Goal: Task Accomplishment & Management: Manage account settings

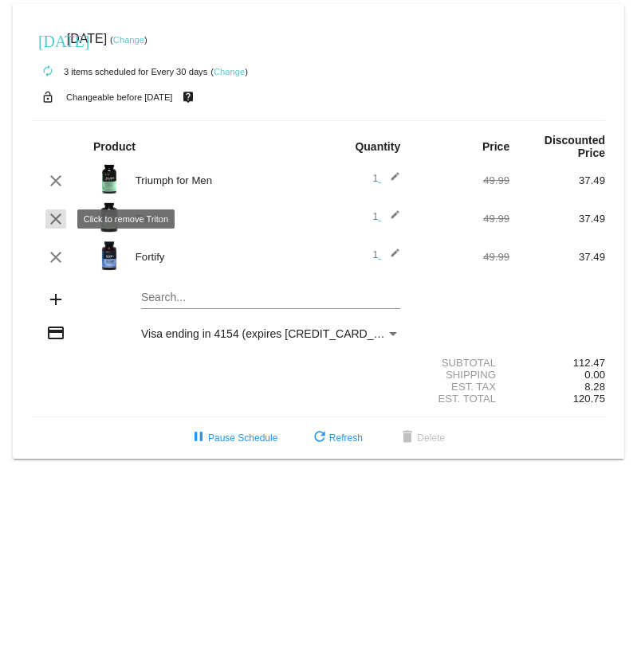
click at [56, 215] on mat-icon "clear" at bounding box center [55, 219] width 19 height 19
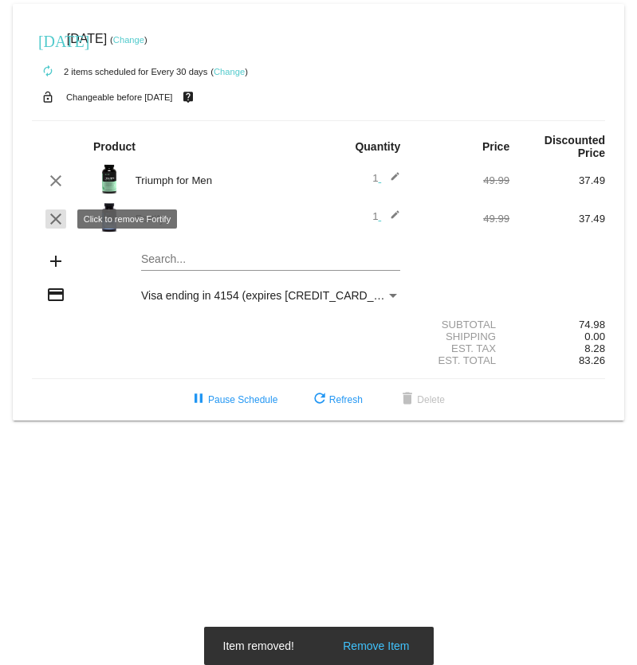
click at [60, 222] on mat-icon "clear" at bounding box center [55, 219] width 19 height 19
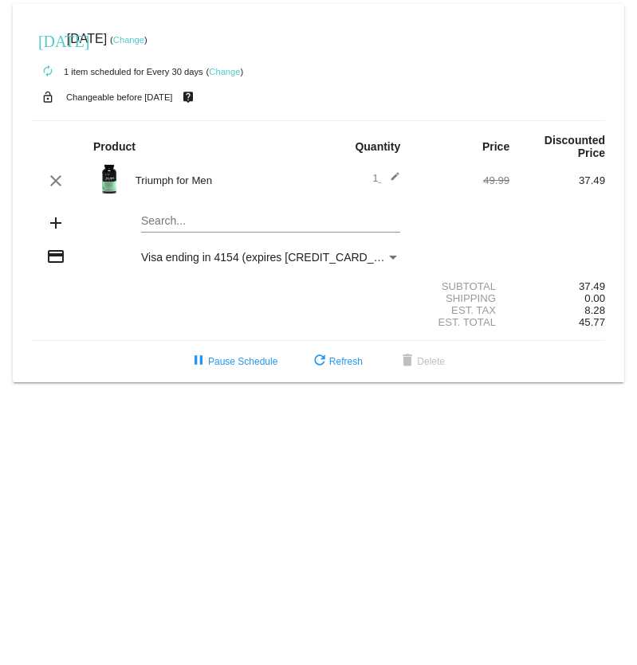
click at [394, 174] on mat-icon "edit" at bounding box center [390, 180] width 19 height 19
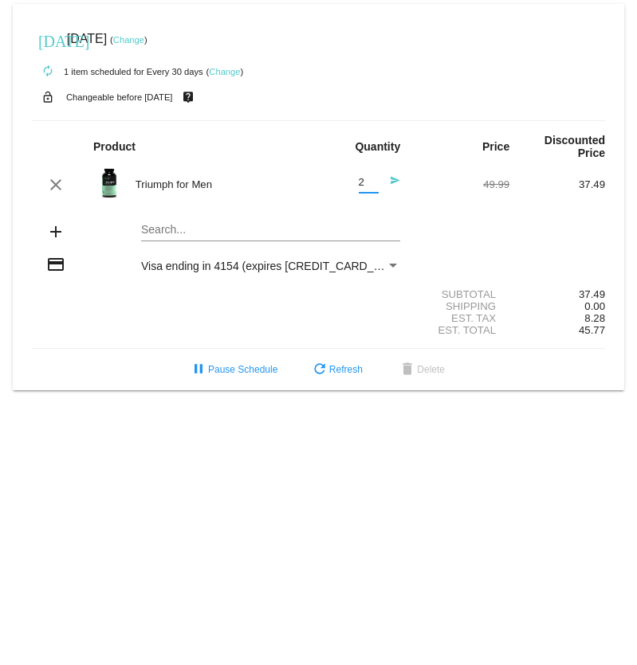
type input "2"
click at [370, 181] on input "2" at bounding box center [369, 183] width 20 height 12
click at [369, 92] on div "lock_open Changeable before [DATE] live_help" at bounding box center [318, 97] width 573 height 21
click at [226, 75] on link "Change" at bounding box center [224, 72] width 31 height 10
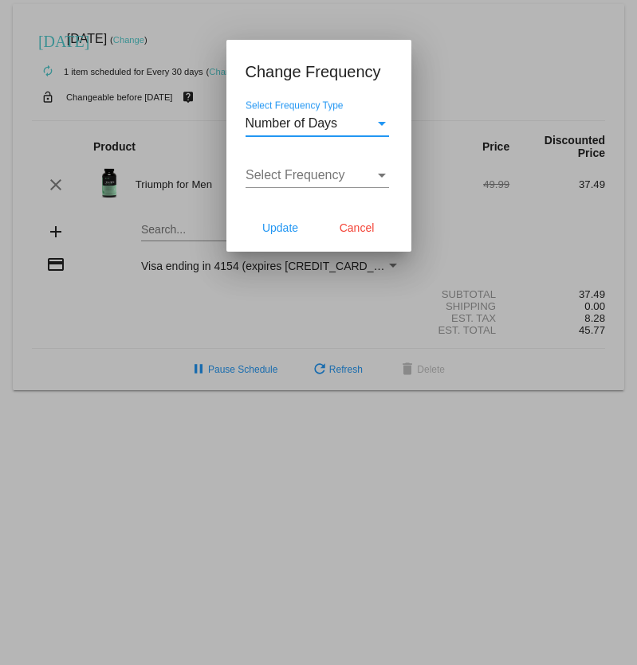
click at [318, 128] on span "Number of Days" at bounding box center [291, 123] width 92 height 14
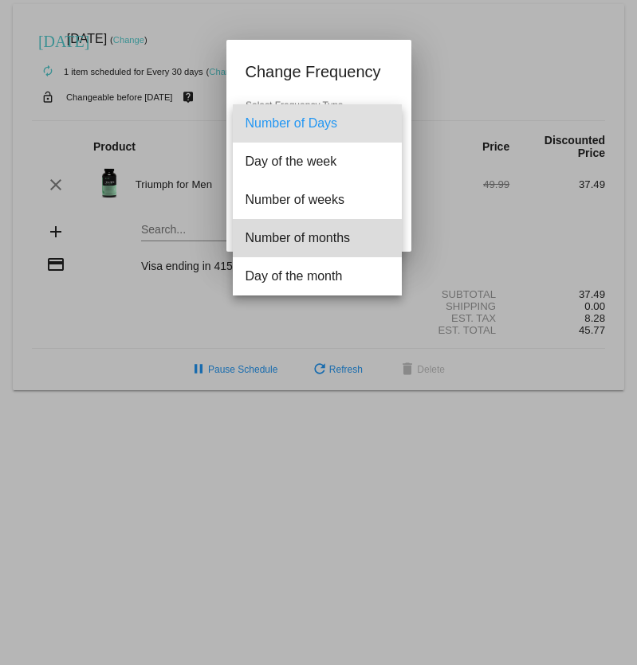
click at [322, 230] on span "Number of months" at bounding box center [316, 238] width 143 height 38
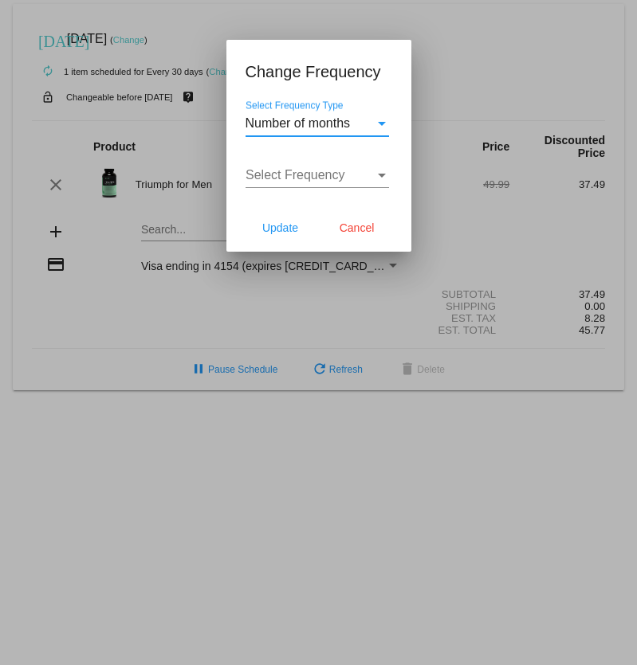
click at [313, 127] on span "Number of months" at bounding box center [297, 123] width 105 height 14
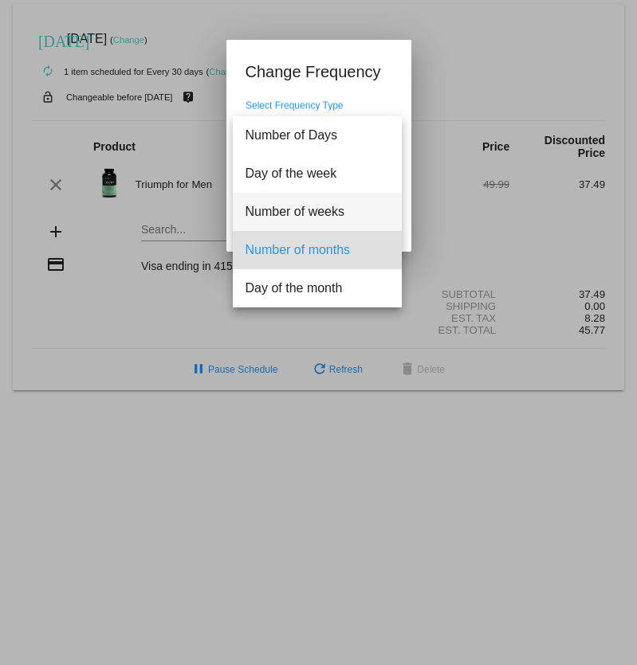
click at [310, 202] on span "Number of weeks" at bounding box center [316, 212] width 143 height 38
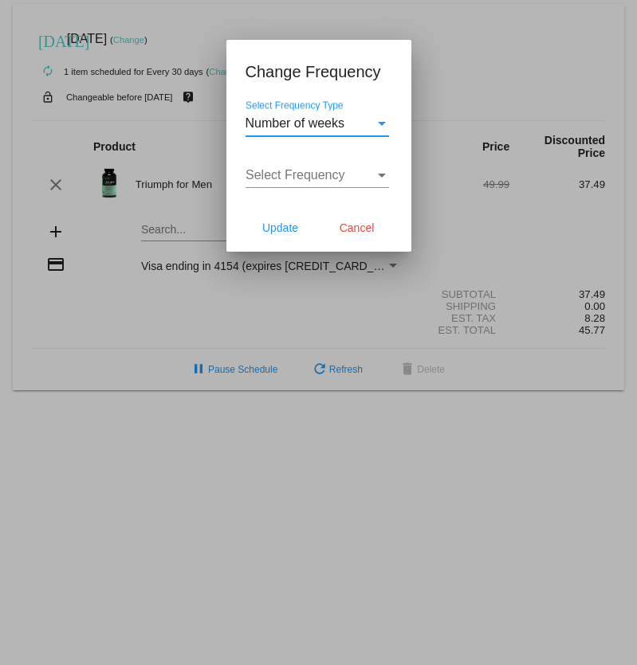
click at [300, 175] on span "Select Frequency" at bounding box center [295, 175] width 100 height 14
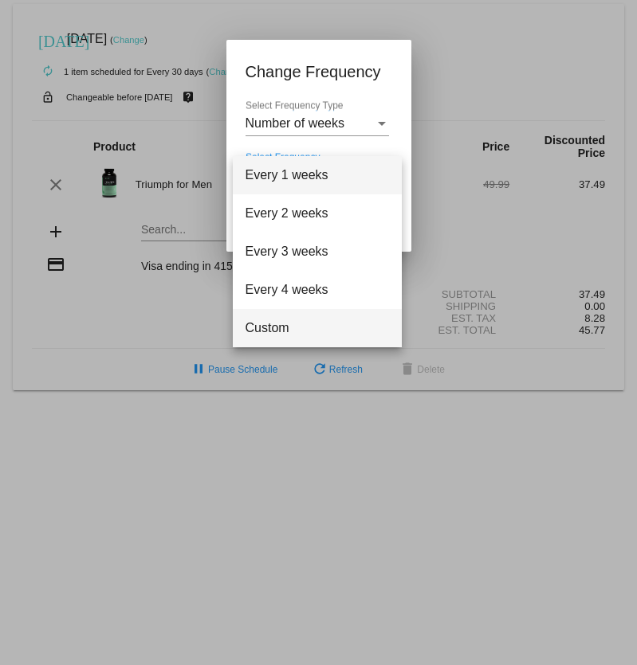
click at [275, 317] on span "Custom" at bounding box center [316, 328] width 143 height 38
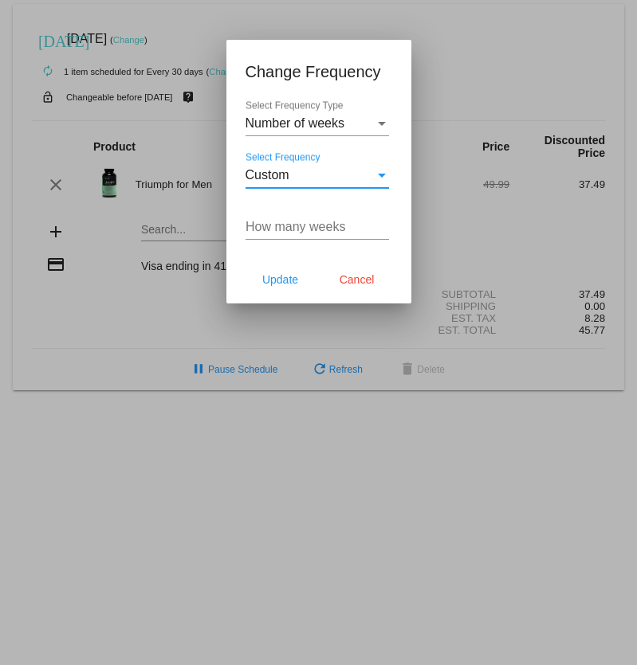
click at [284, 233] on input "How many weeks" at bounding box center [316, 227] width 143 height 14
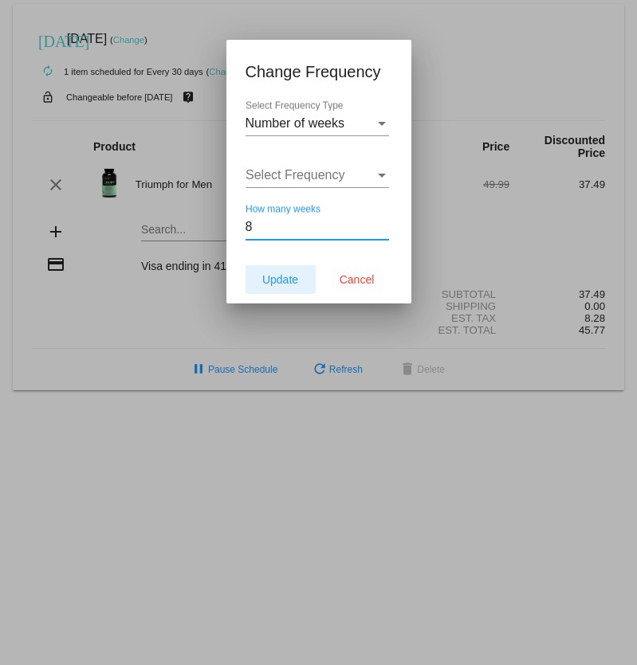
type input "8"
click at [277, 282] on span "Update" at bounding box center [280, 279] width 36 height 13
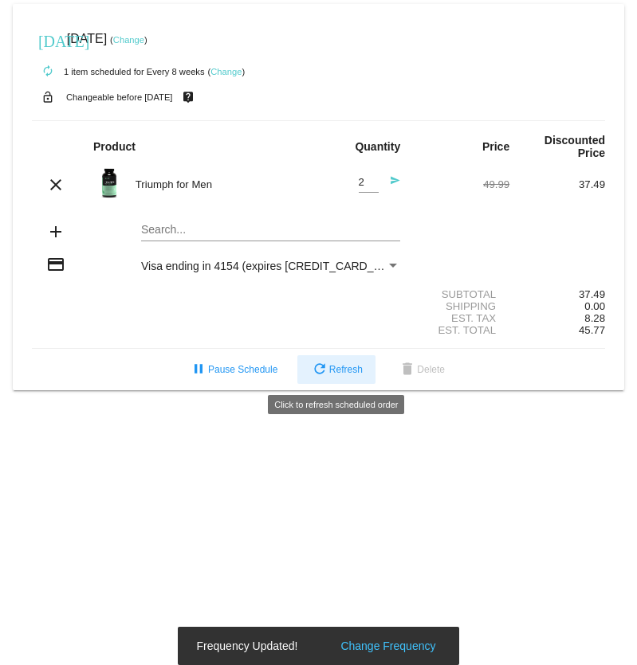
click at [340, 373] on span "refresh Refresh" at bounding box center [336, 369] width 53 height 11
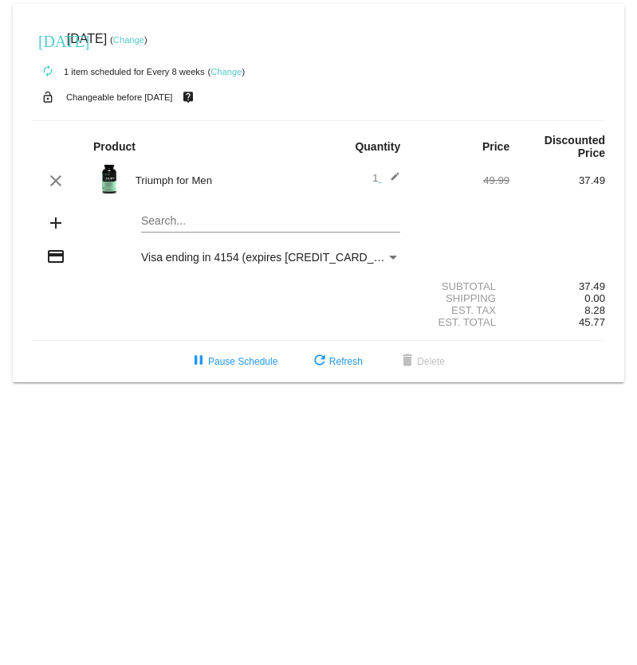
click at [393, 177] on mat-icon "edit" at bounding box center [390, 180] width 19 height 19
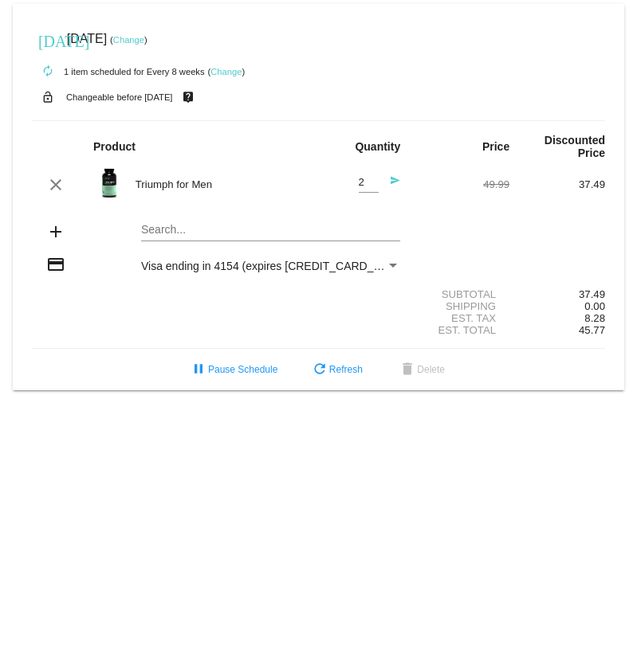
type input "2"
click at [374, 182] on input "2" at bounding box center [369, 183] width 20 height 12
click at [245, 320] on div "Est. Tax 8.28" at bounding box center [318, 318] width 573 height 12
click at [393, 180] on mat-icon "send" at bounding box center [390, 184] width 19 height 19
